Goal: Information Seeking & Learning: Learn about a topic

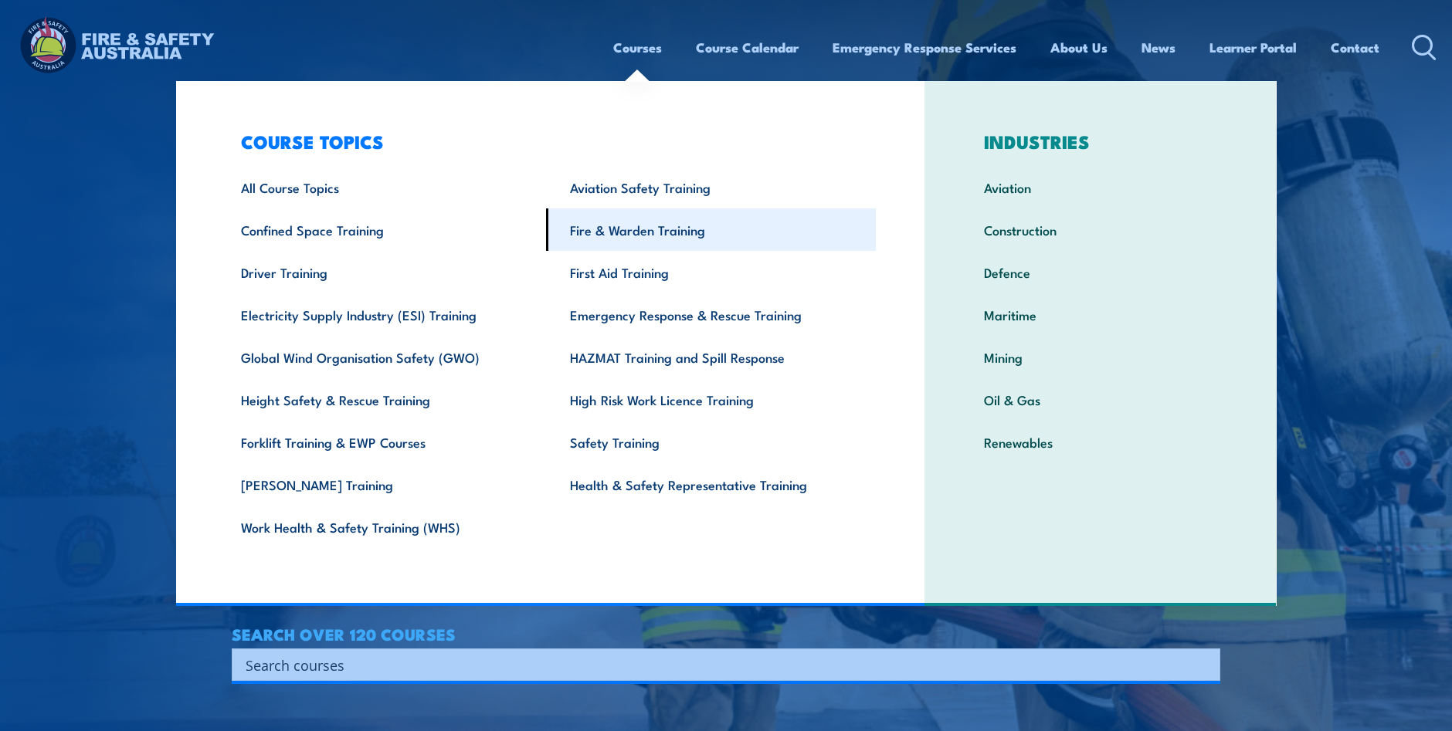
click at [645, 229] on link "Fire & Warden Training" at bounding box center [711, 229] width 330 height 42
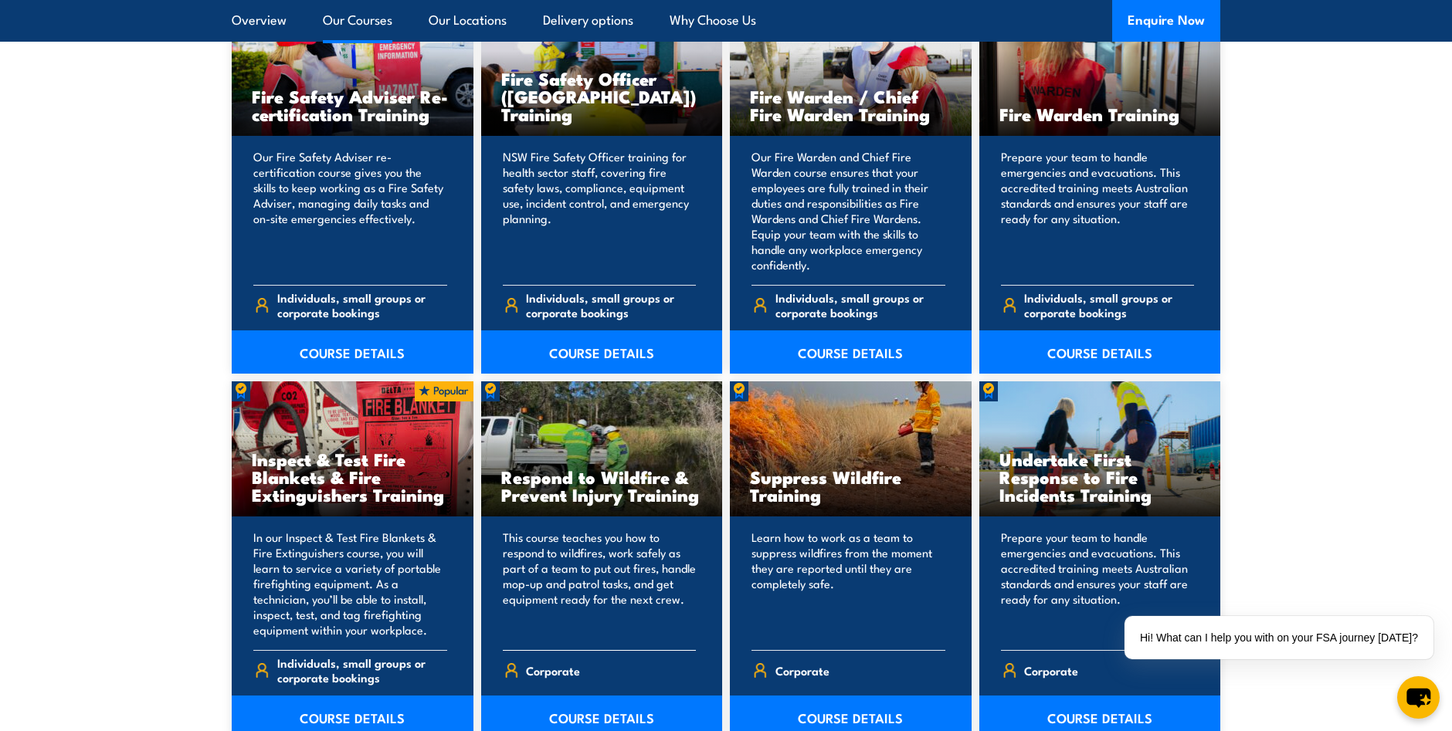
scroll to position [2007, 0]
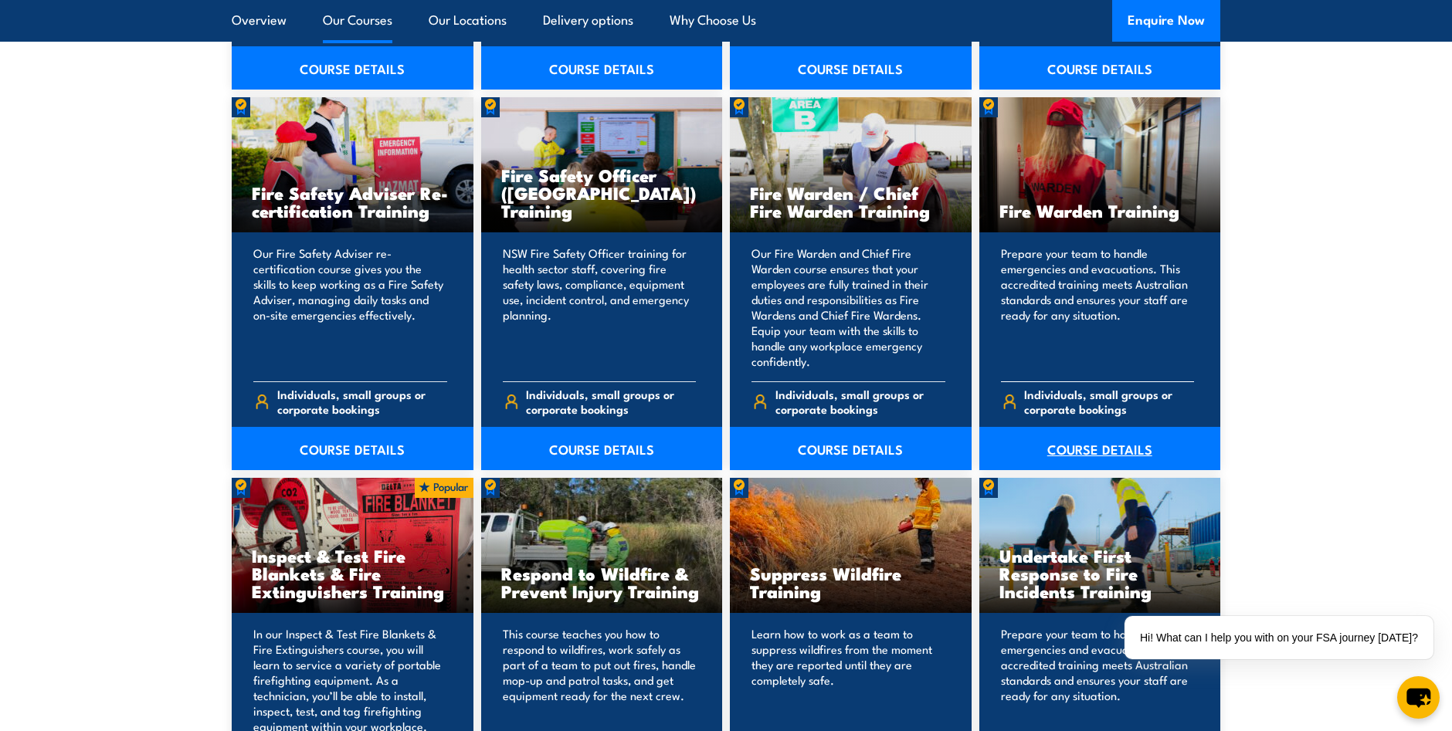
click at [1096, 444] on link "COURSE DETAILS" at bounding box center [1100, 448] width 242 height 43
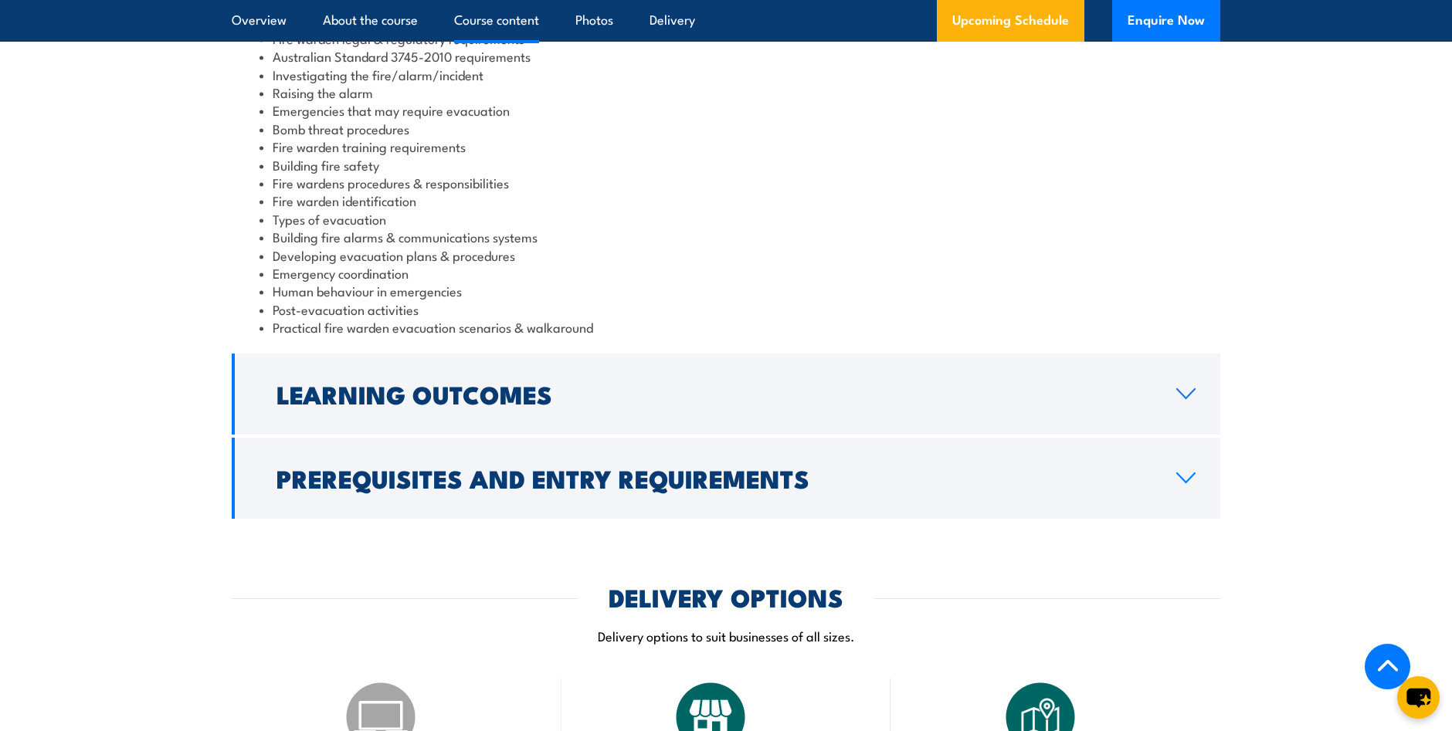
scroll to position [1699, 0]
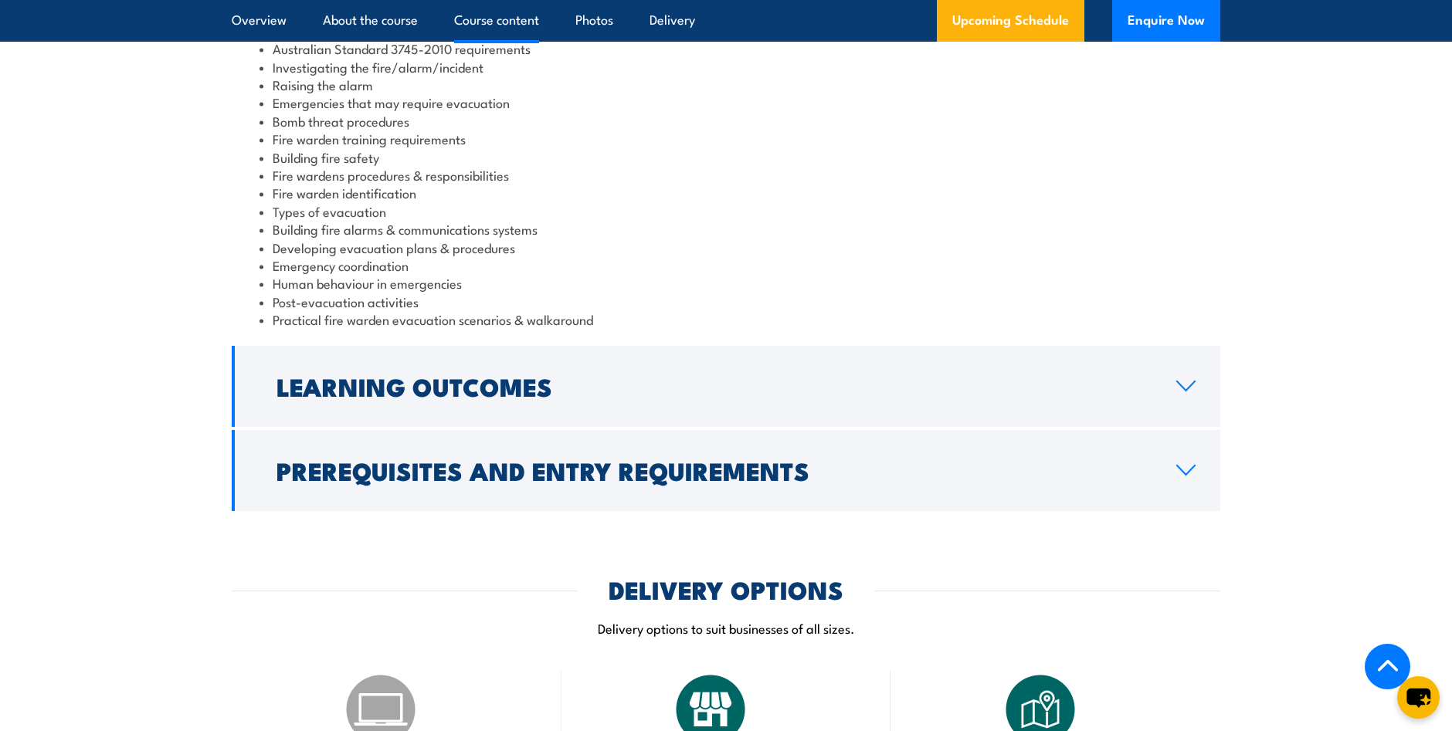
click at [1189, 456] on link "Prerequisites and Entry Requirements" at bounding box center [726, 470] width 988 height 81
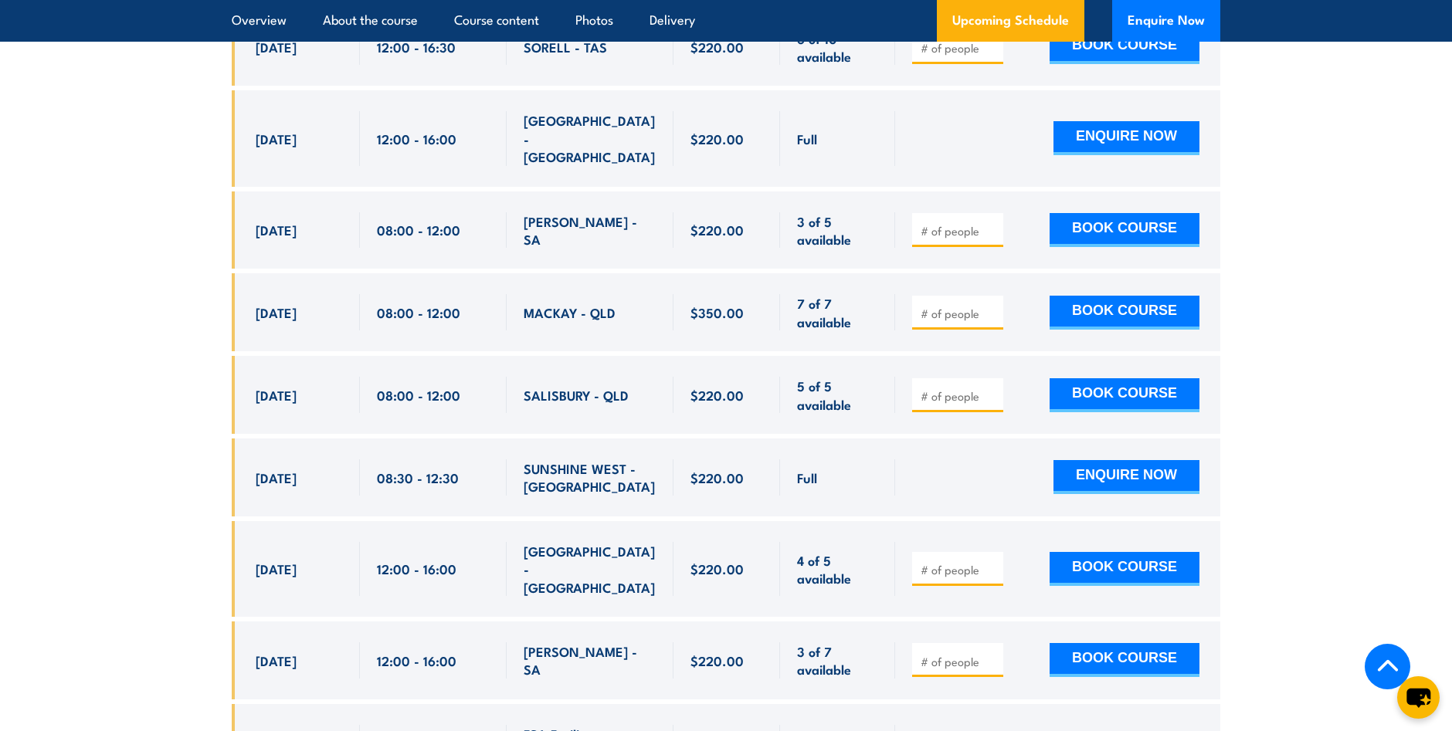
scroll to position [3011, 0]
